Goal: Task Accomplishment & Management: Manage account settings

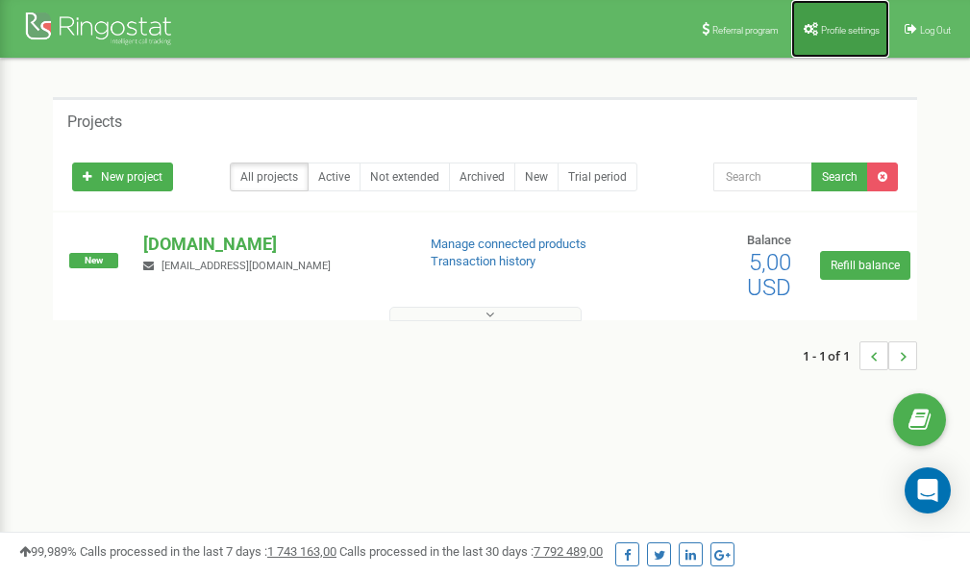
click at [845, 34] on span "Profile settings" at bounding box center [850, 30] width 59 height 11
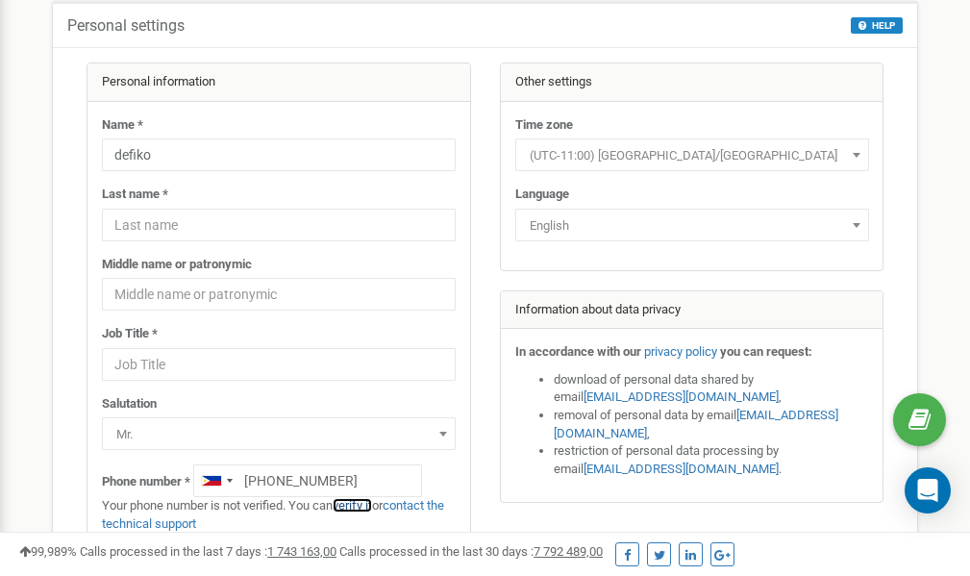
click at [358, 505] on link "verify it" at bounding box center [352, 505] width 39 height 14
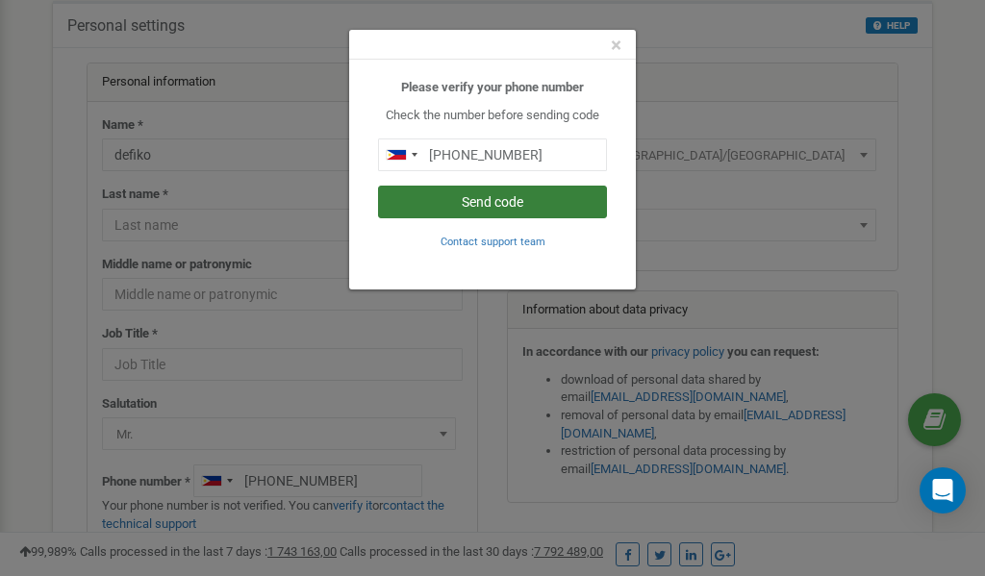
click at [477, 201] on button "Send code" at bounding box center [492, 202] width 229 height 33
